Goal: Transaction & Acquisition: Purchase product/service

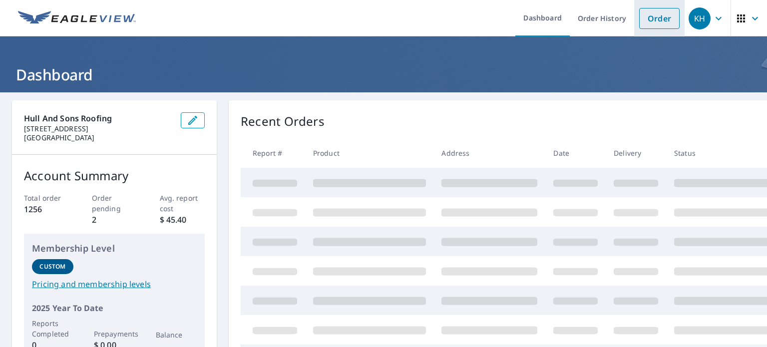
click at [651, 18] on link "Order" at bounding box center [659, 18] width 40 height 21
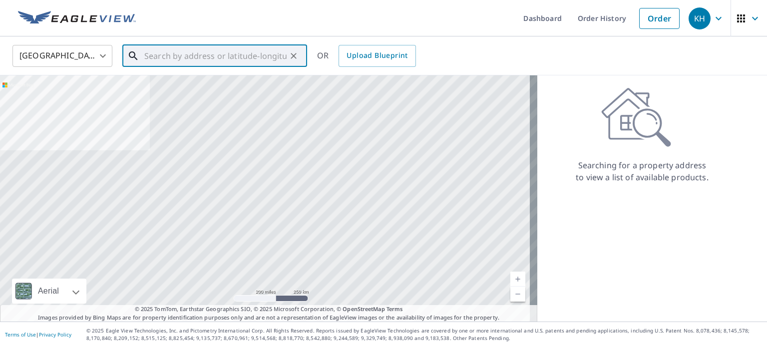
click at [270, 66] on div "​" at bounding box center [214, 56] width 185 height 22
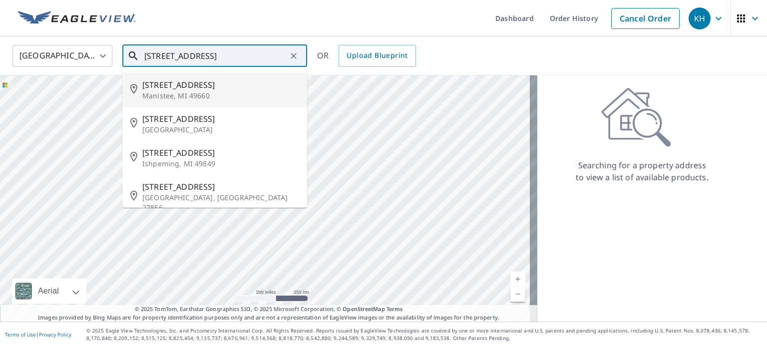
click at [164, 61] on input "[STREET_ADDRESS]" at bounding box center [215, 56] width 142 height 28
click at [198, 98] on p "[MEDICAL_DATA][GEOGRAPHIC_DATA]" at bounding box center [220, 96] width 157 height 10
type input "[STREET_ADDRESS][MEDICAL_DATA]"
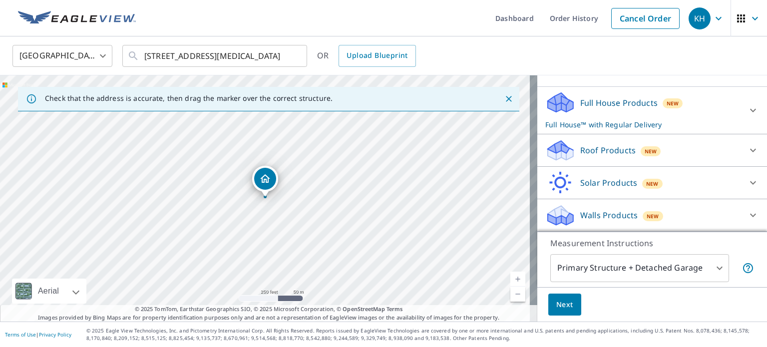
scroll to position [91, 0]
click at [613, 145] on p "Roof Products" at bounding box center [607, 151] width 55 height 12
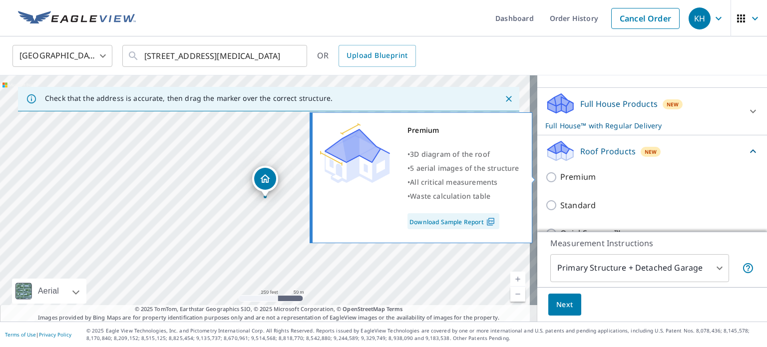
click at [545, 175] on input "Premium" at bounding box center [552, 177] width 15 height 12
checkbox input "true"
checkbox input "false"
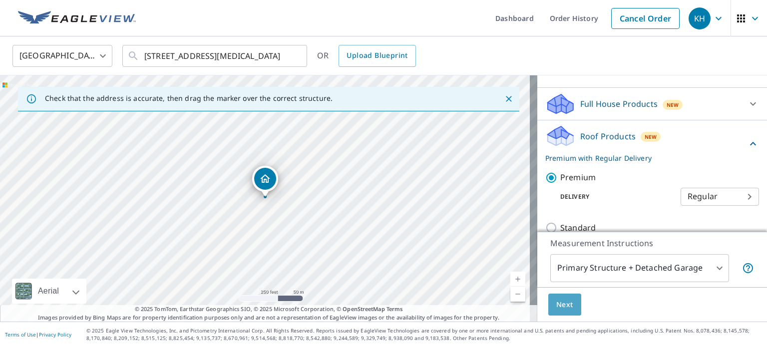
click at [557, 309] on span "Next" at bounding box center [564, 305] width 17 height 12
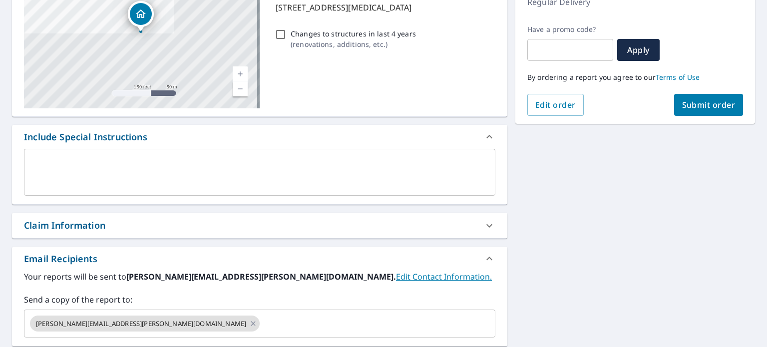
scroll to position [288, 0]
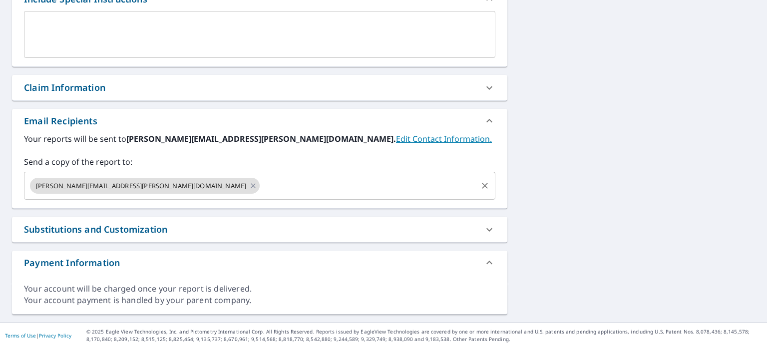
click at [261, 190] on input "text" at bounding box center [368, 185] width 215 height 19
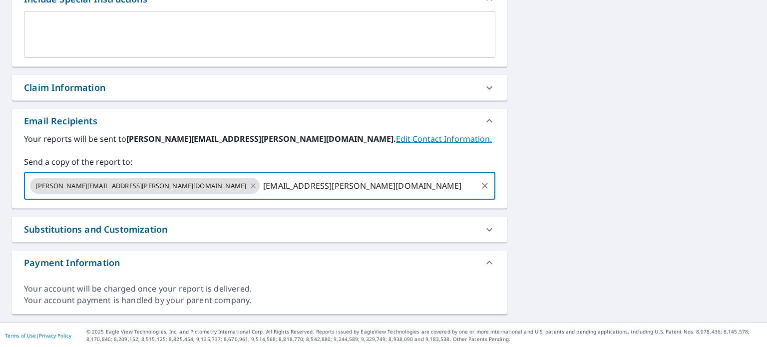
type input "[EMAIL_ADDRESS][PERSON_NAME][DOMAIN_NAME]"
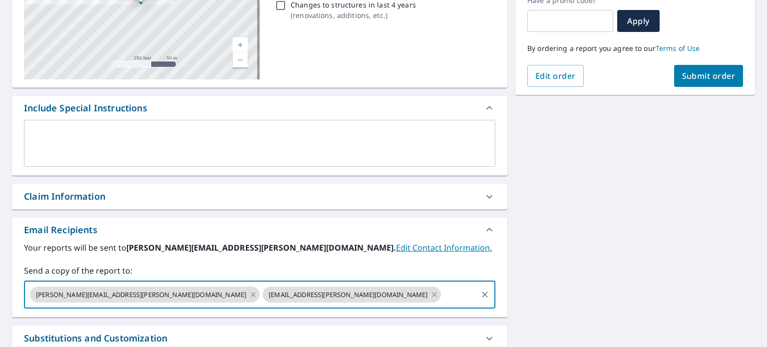
scroll to position [88, 0]
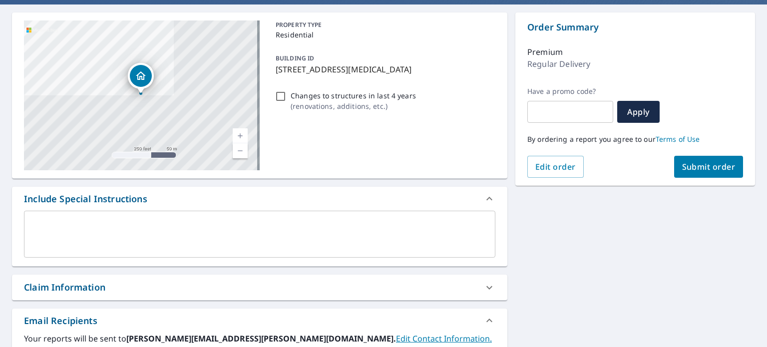
click at [682, 162] on span "Submit order" at bounding box center [708, 166] width 53 height 11
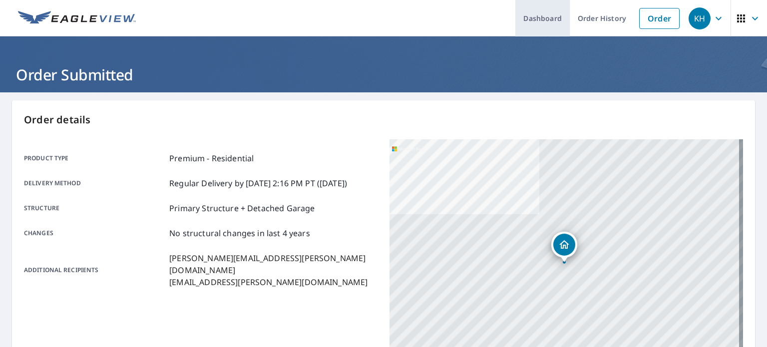
click at [558, 21] on link "Dashboard" at bounding box center [542, 18] width 54 height 36
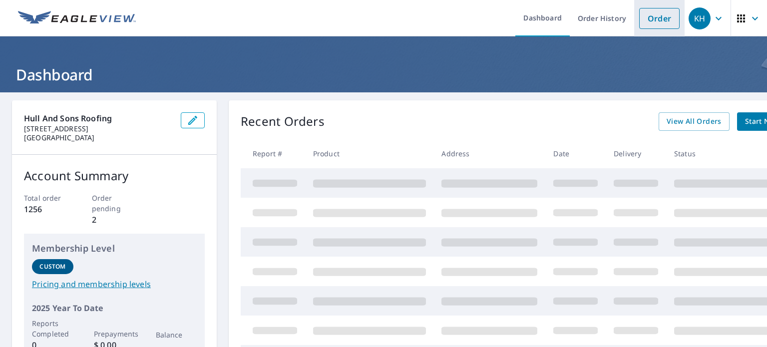
click at [661, 21] on link "Order" at bounding box center [659, 18] width 40 height 21
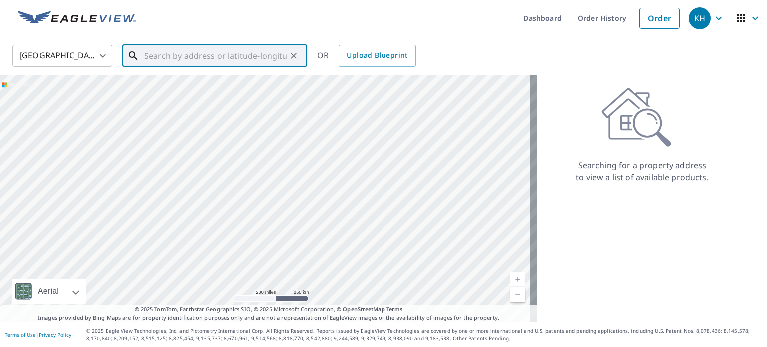
click at [228, 51] on input "text" at bounding box center [215, 56] width 142 height 28
click at [176, 87] on span "7790 Bolero Dr" at bounding box center [220, 85] width 157 height 12
type input "[STREET_ADDRESS]"
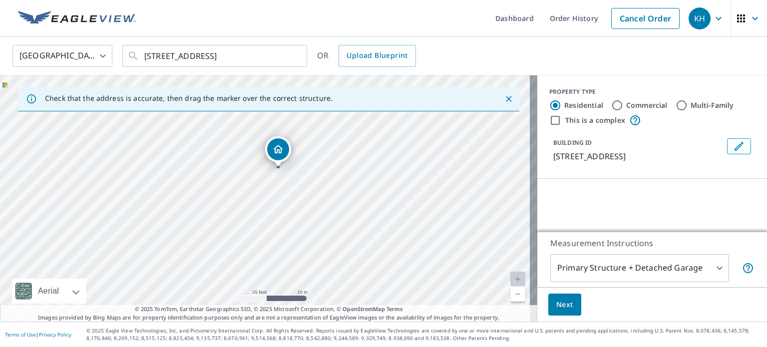
drag, startPoint x: 300, startPoint y: 188, endPoint x: 381, endPoint y: 188, distance: 81.9
click at [381, 188] on div "[STREET_ADDRESS]" at bounding box center [268, 198] width 537 height 246
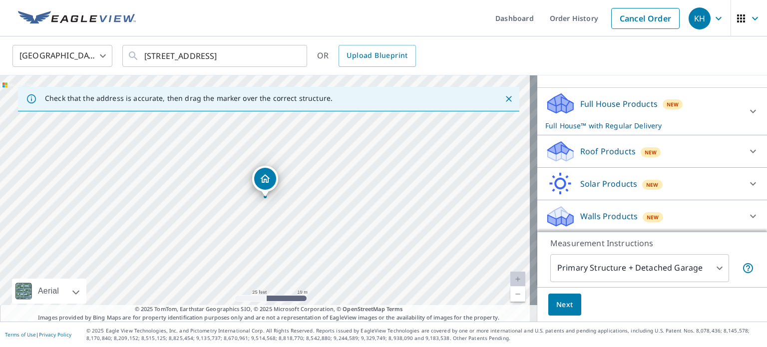
click at [580, 150] on p "Roof Products" at bounding box center [607, 151] width 55 height 12
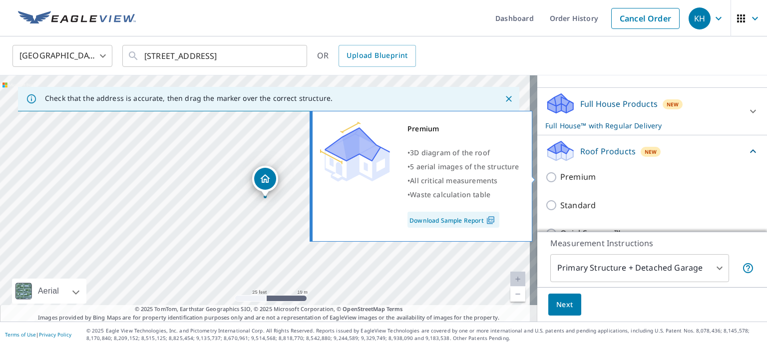
click at [537, 180] on div "Premium • 3D diagram of the roof • 5 aerial images of the structure • All criti…" at bounding box center [425, 176] width 229 height 137
click at [545, 177] on input "Premium" at bounding box center [552, 177] width 15 height 12
checkbox input "true"
checkbox input "false"
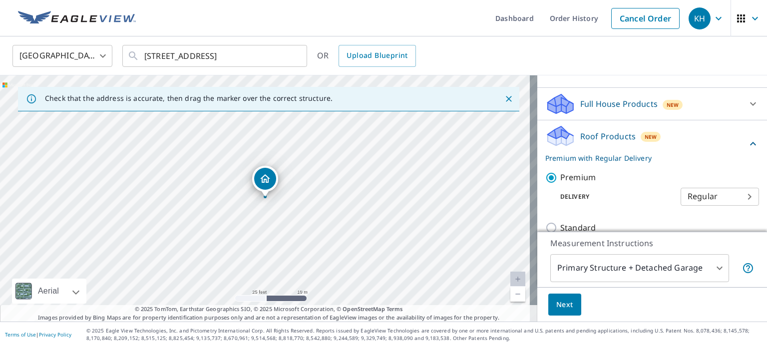
click at [566, 297] on button "Next" at bounding box center [564, 305] width 33 height 22
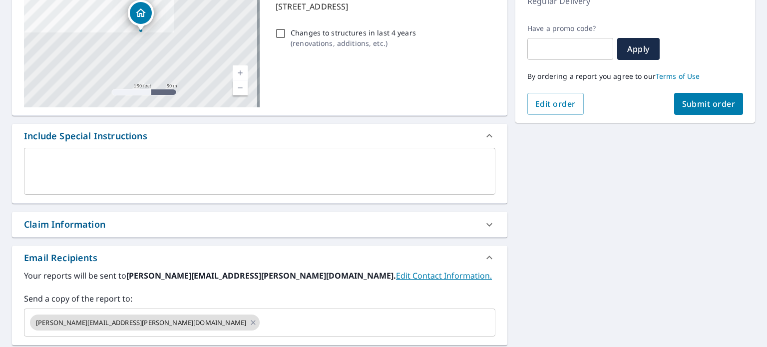
scroll to position [200, 0]
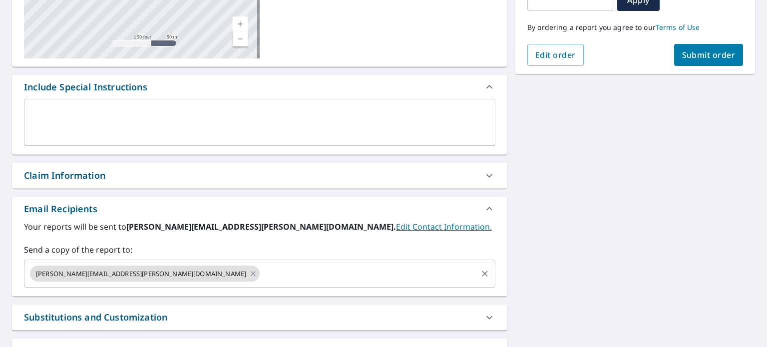
click at [261, 269] on input "text" at bounding box center [368, 273] width 215 height 19
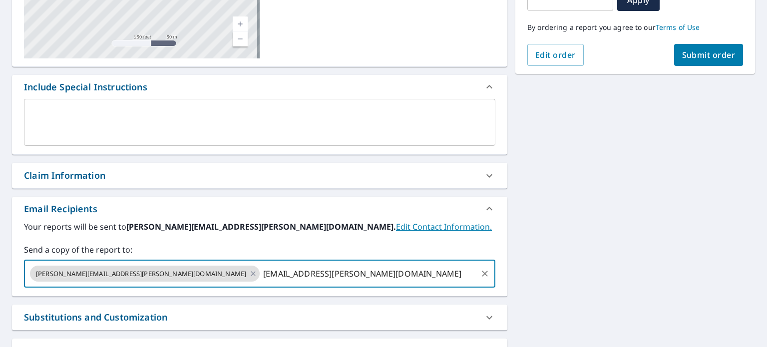
type input "[EMAIL_ADDRESS][PERSON_NAME][DOMAIN_NAME]"
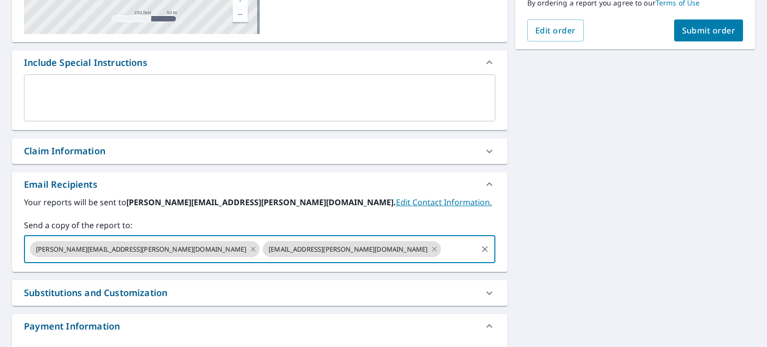
scroll to position [138, 0]
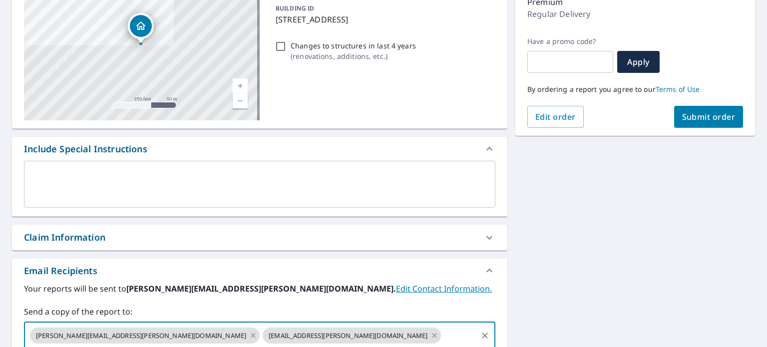
click at [692, 121] on span "Submit order" at bounding box center [708, 116] width 53 height 11
